Goal: Information Seeking & Learning: Understand process/instructions

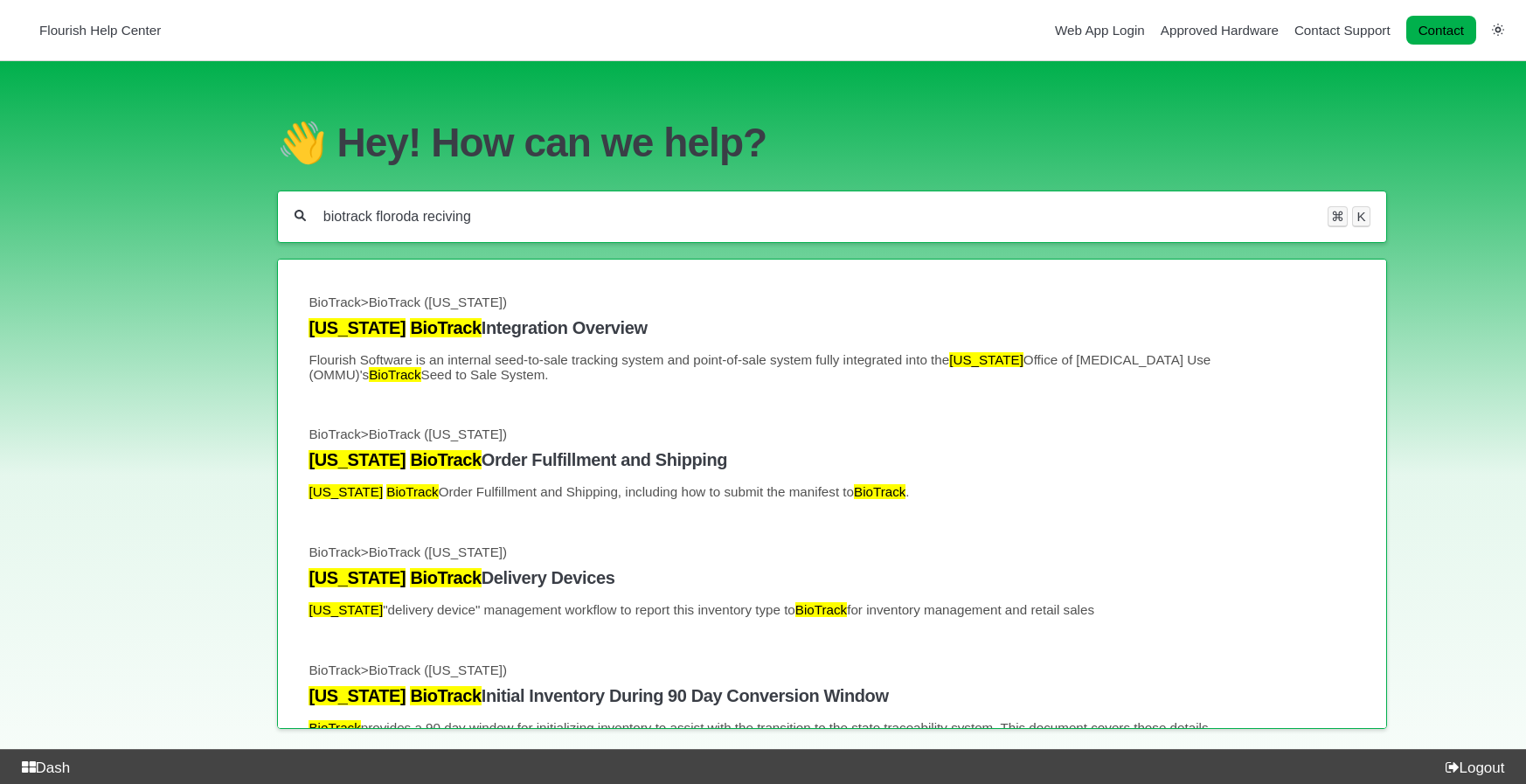
scroll to position [119, 0]
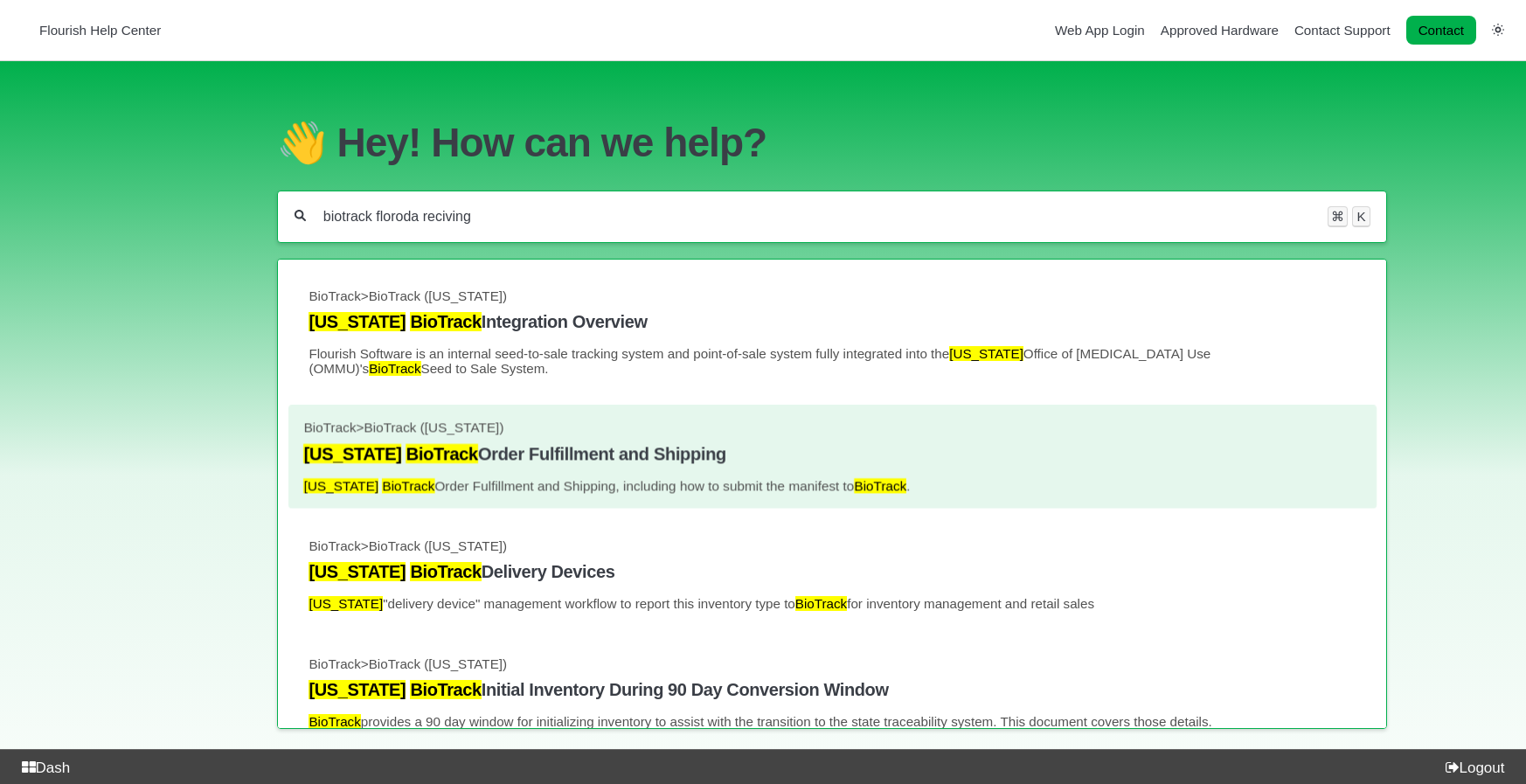
type input "biotrack floroda reciving"
click at [561, 465] on link "BioTrack > BioTrack ([US_STATE]) [US_STATE] BioTrack Order Fulfillment and Ship…" at bounding box center [832, 457] width 1058 height 73
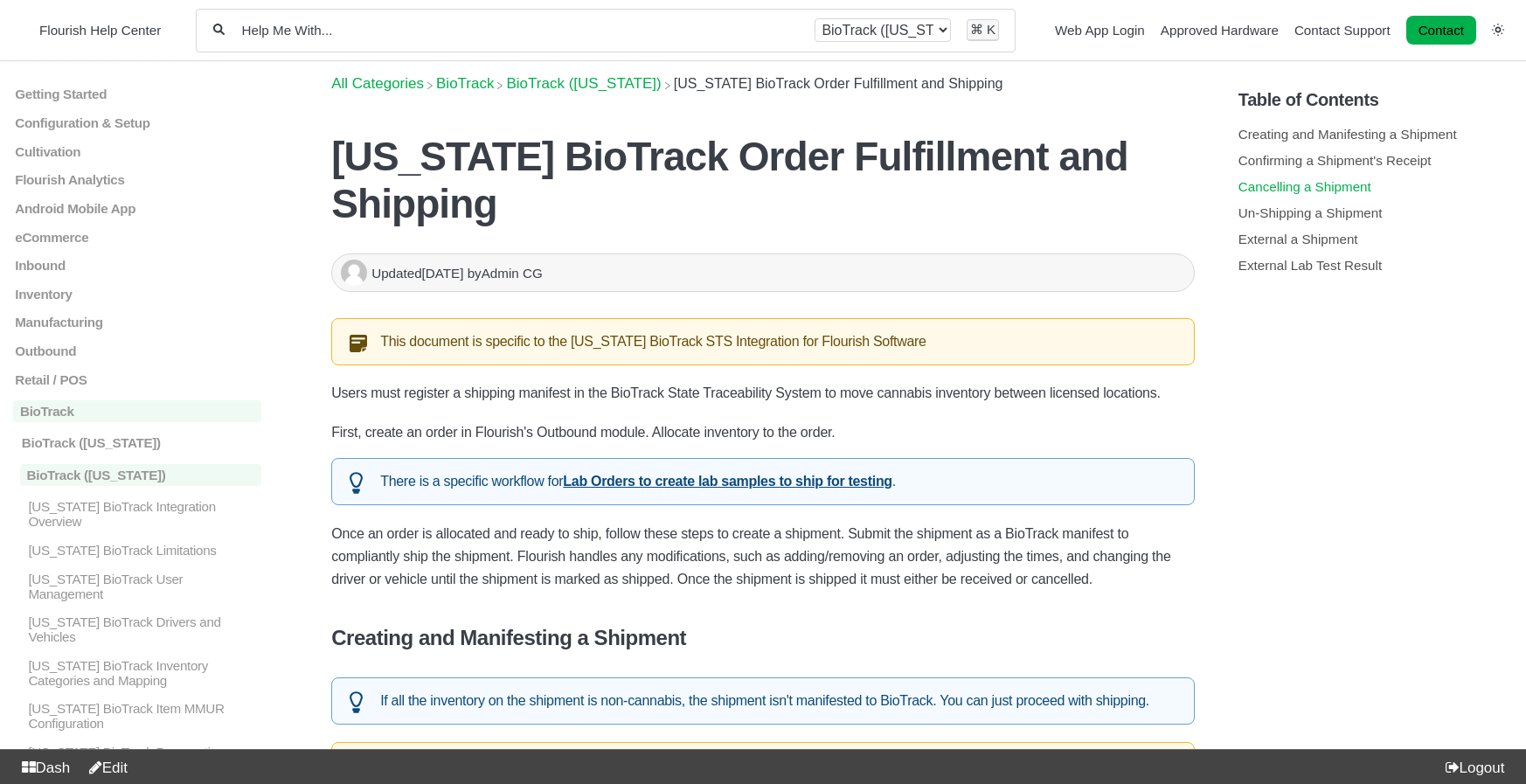
click at [1296, 186] on link "Cancelling a Shipment" at bounding box center [1305, 187] width 133 height 15
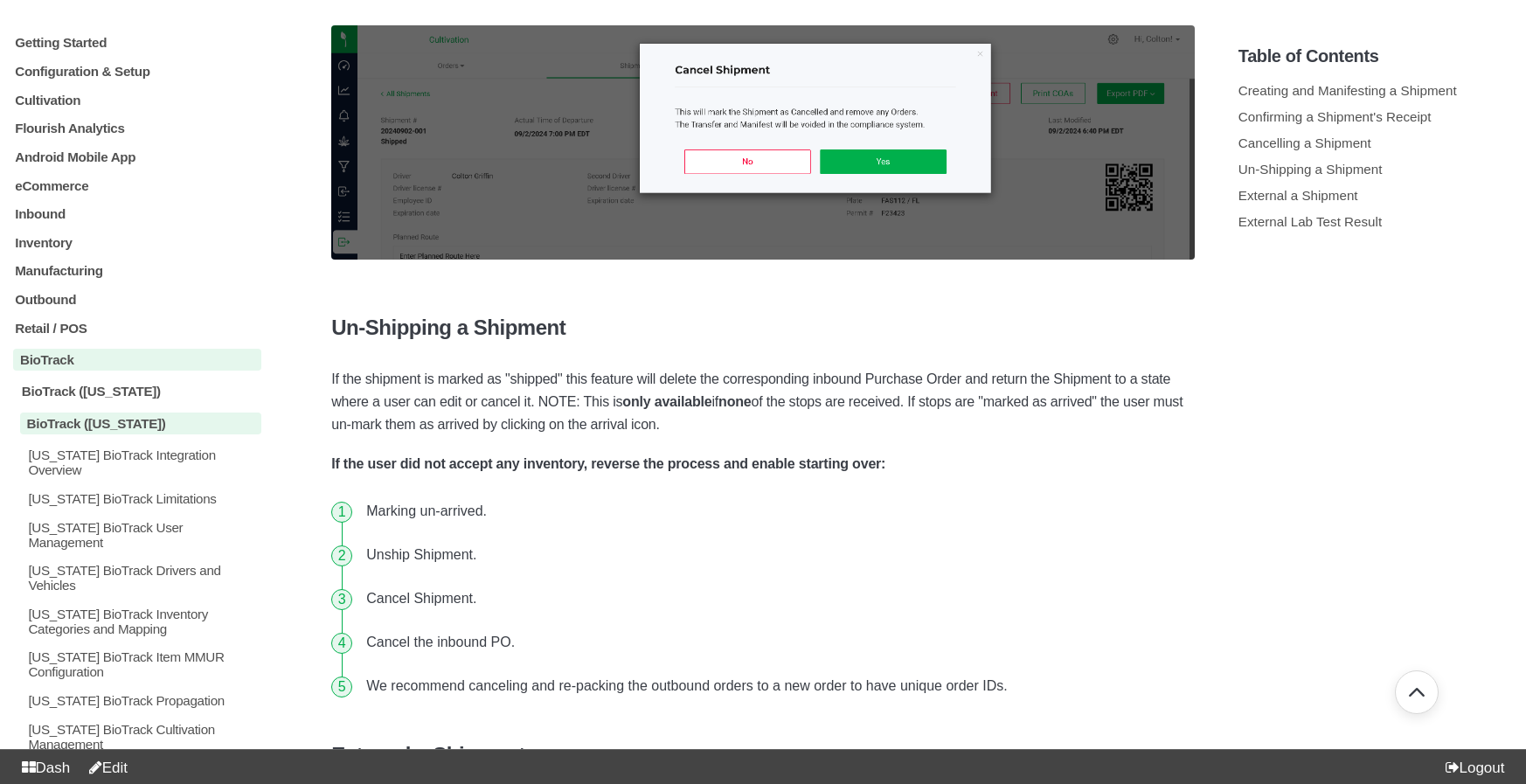
scroll to position [6421, 0]
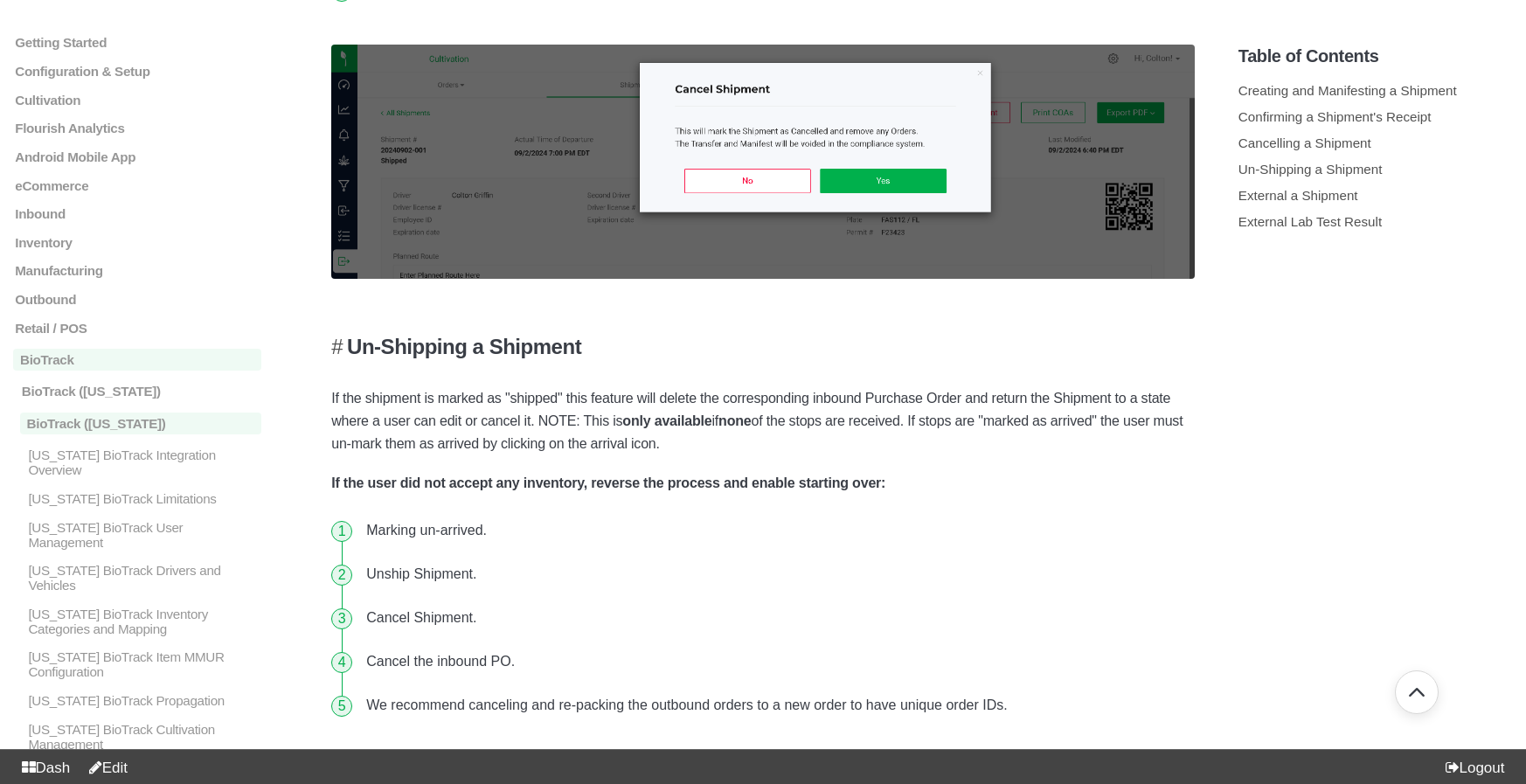
click at [573, 335] on h4 "Un-Shipping a Shipment" at bounding box center [763, 347] width 864 height 25
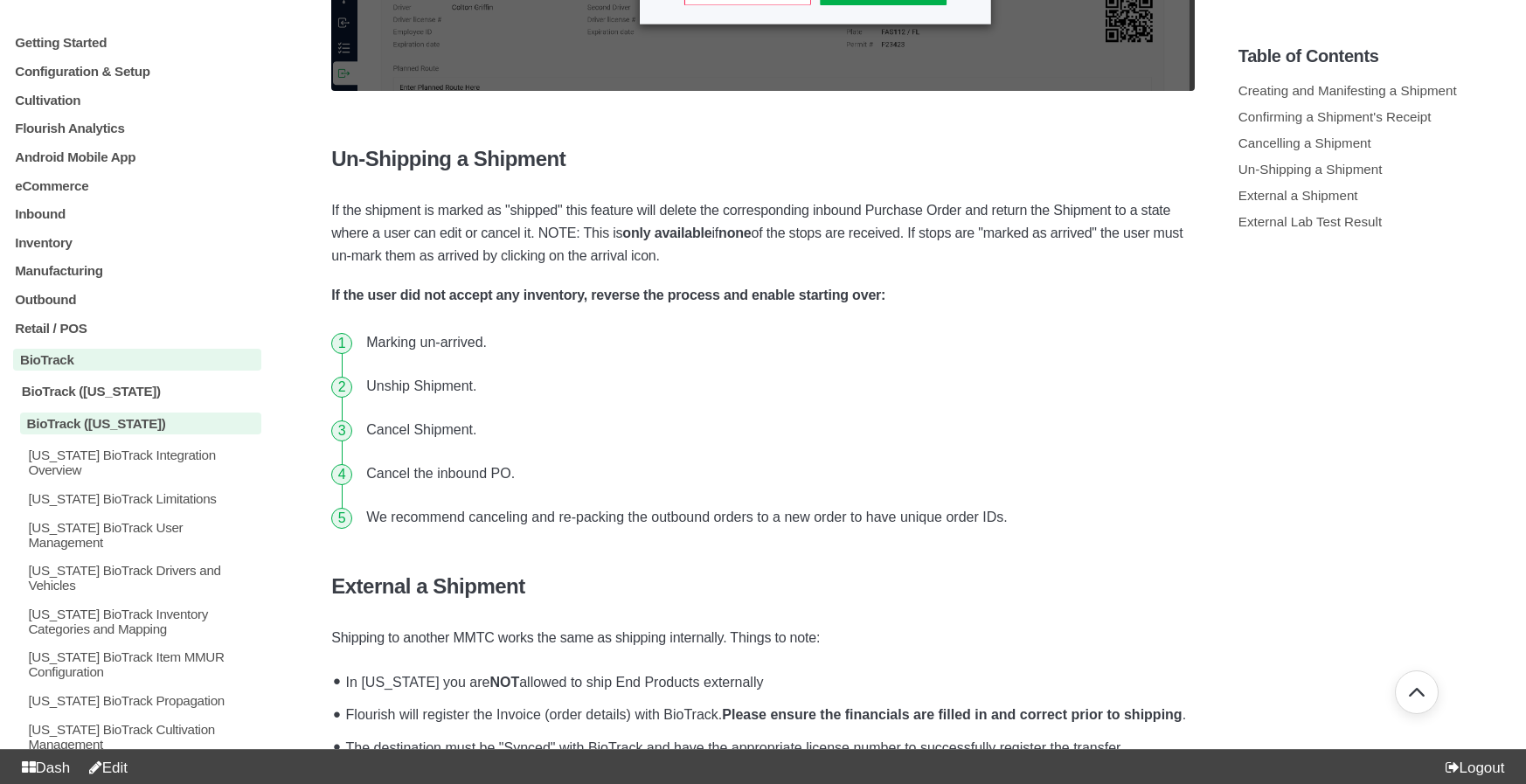
scroll to position [6602, 0]
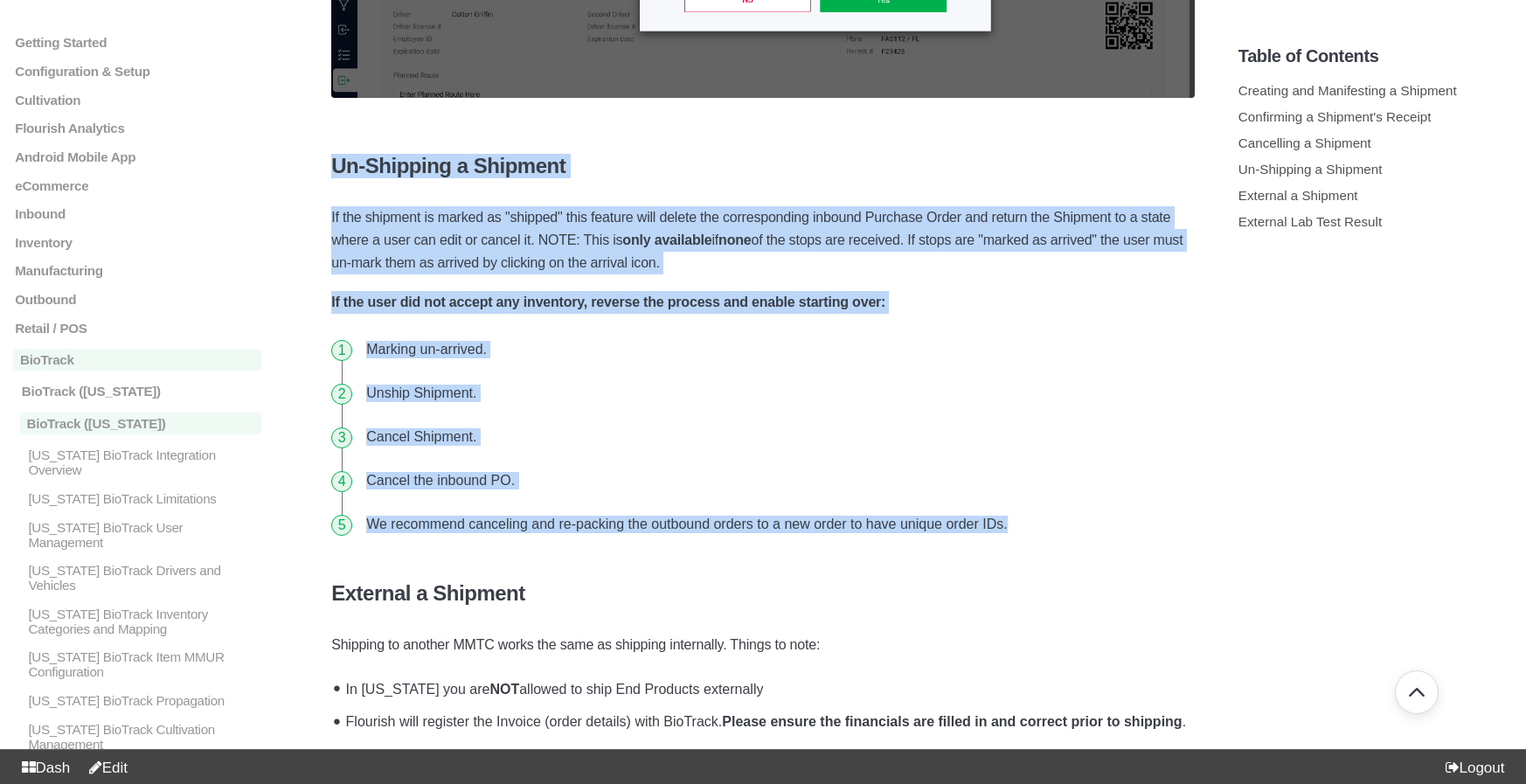
drag, startPoint x: 327, startPoint y: 102, endPoint x: 1112, endPoint y: 477, distance: 870.0
copy div "Un-Shipping a Shipment If the shipment is marked as "shipped" this feature will…"
